Goal: Information Seeking & Learning: Find specific fact

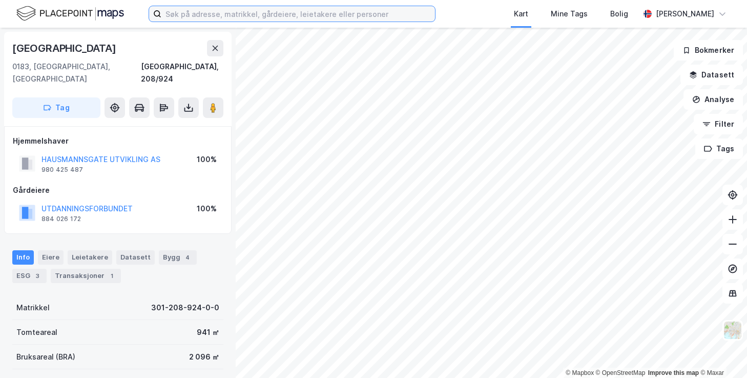
click at [195, 14] on input at bounding box center [298, 13] width 274 height 15
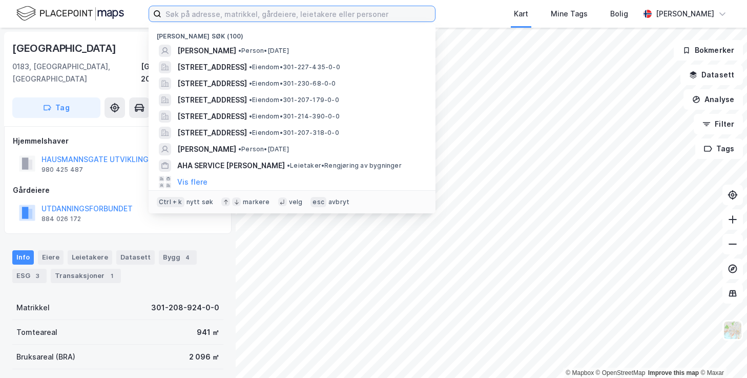
click at [227, 13] on input at bounding box center [298, 13] width 274 height 15
paste input "[PERSON_NAME]"
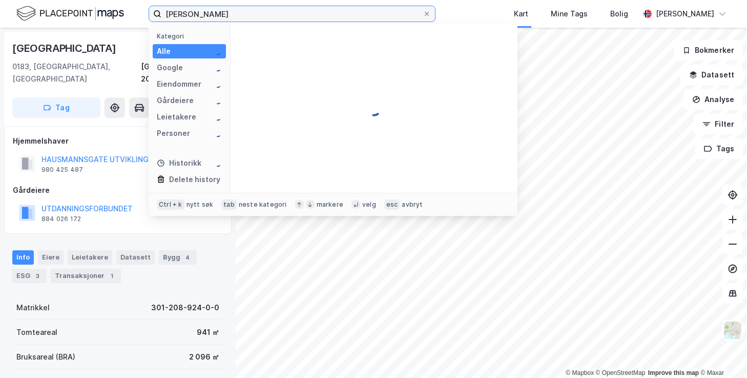
type input "[PERSON_NAME]"
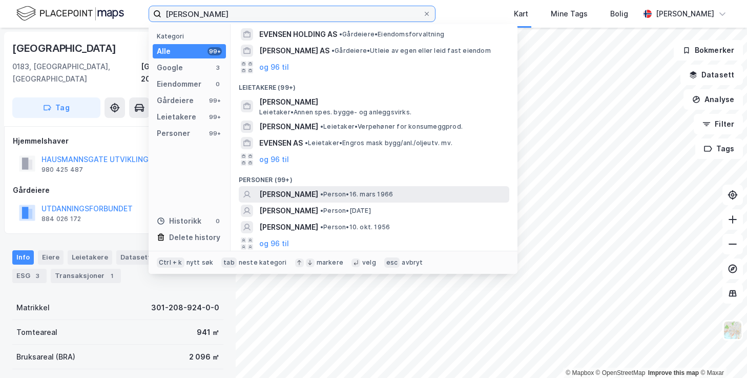
scroll to position [109, 0]
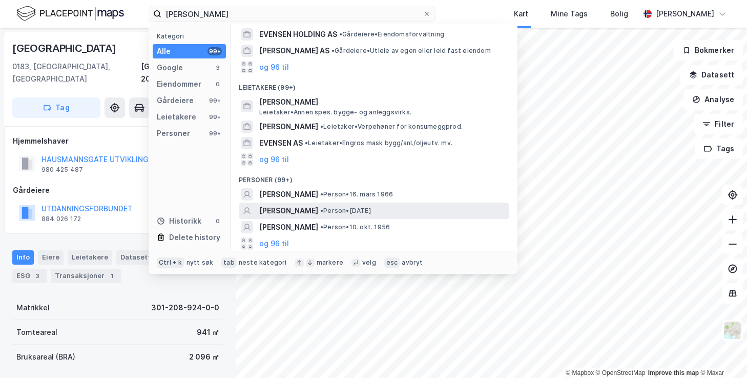
click at [251, 211] on div at bounding box center [247, 211] width 12 height 12
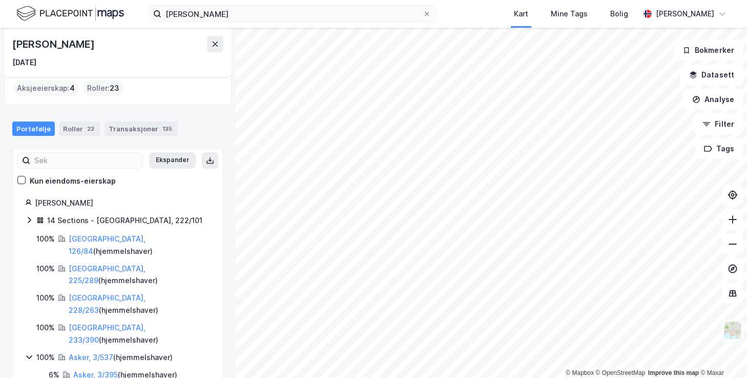
scroll to position [81, 0]
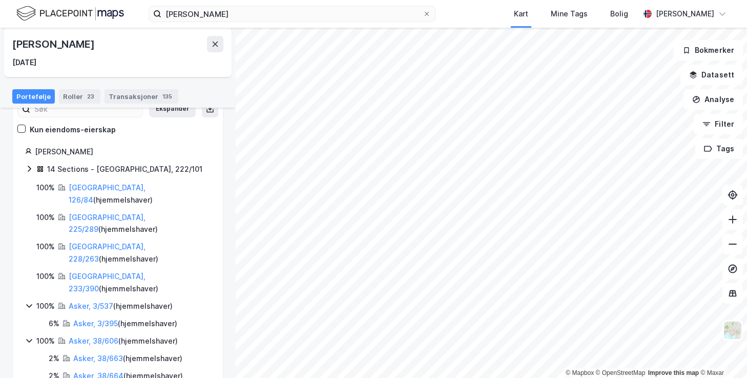
click at [28, 168] on icon at bounding box center [29, 169] width 8 height 8
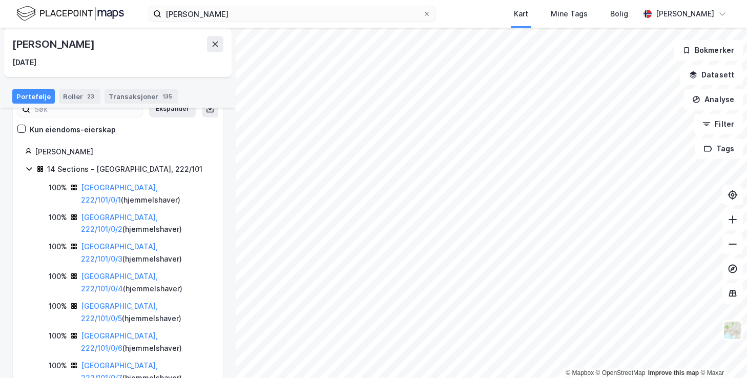
click at [27, 170] on icon at bounding box center [29, 169] width 8 height 8
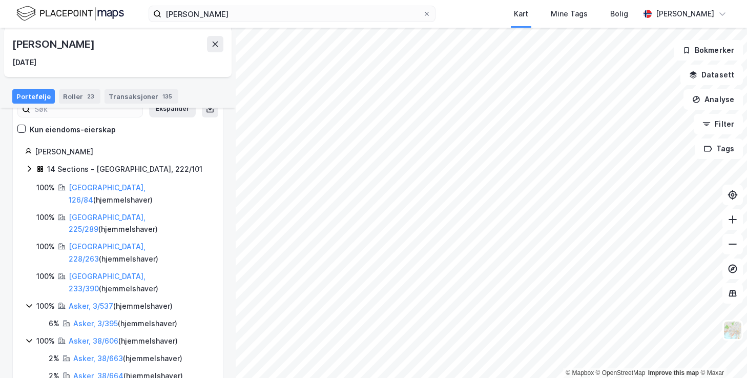
click at [29, 168] on icon at bounding box center [29, 169] width 8 height 8
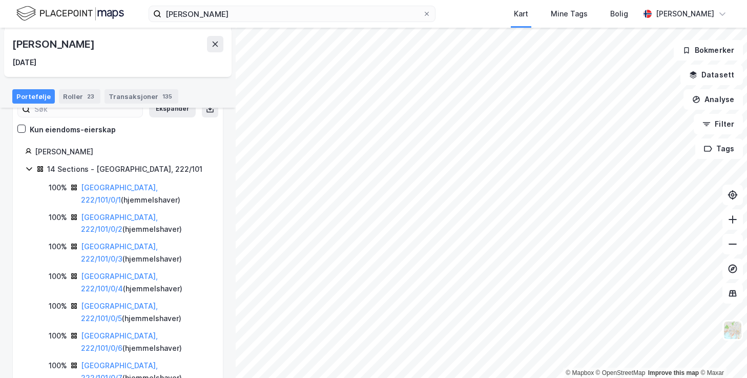
click at [29, 168] on icon at bounding box center [29, 169] width 8 height 8
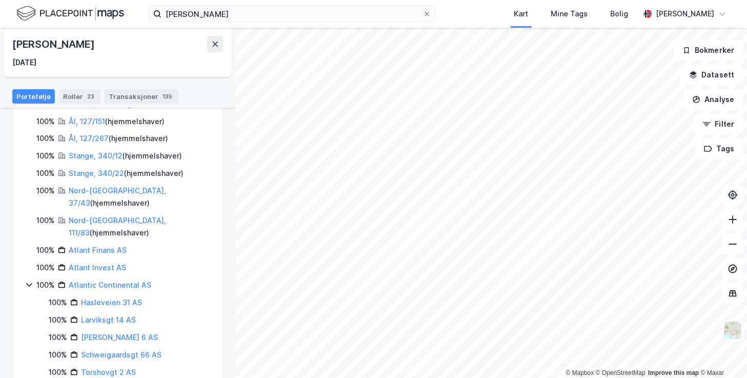
scroll to position [492, 0]
